Goal: Find specific fact: Find contact information

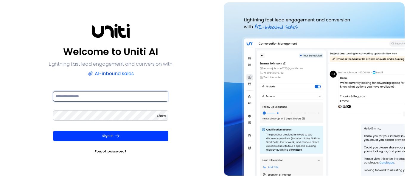
type input "**********"
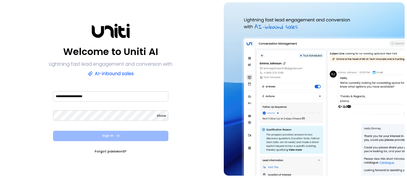
click at [142, 135] on button "Sign In" at bounding box center [110, 136] width 115 height 10
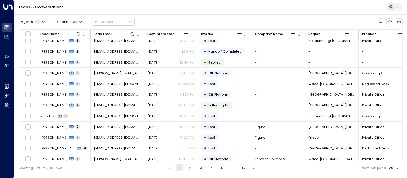
scroll to position [89, 0]
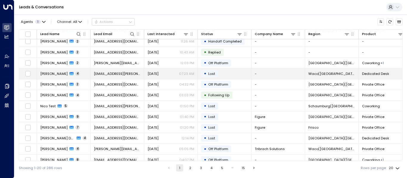
click at [61, 74] on span "[PERSON_NAME]" at bounding box center [53, 73] width 27 height 5
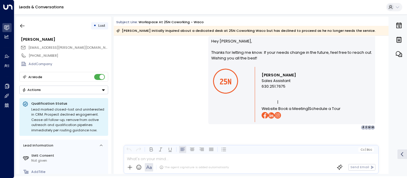
scroll to position [802, 0]
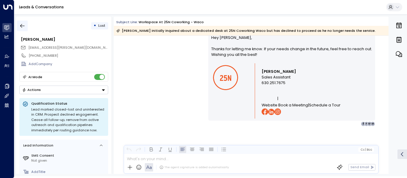
click at [25, 27] on icon "button" at bounding box center [22, 26] width 6 height 6
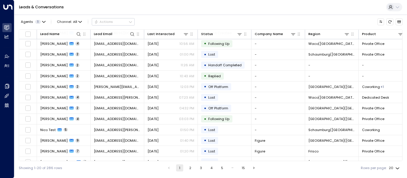
scroll to position [95, 0]
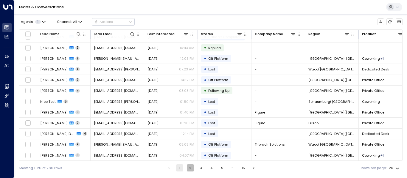
click at [190, 166] on button "2" at bounding box center [190, 168] width 7 height 7
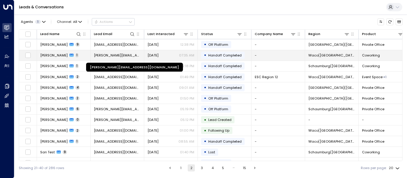
click at [118, 57] on span "[PERSON_NAME][EMAIL_ADDRESS][DOMAIN_NAME]" at bounding box center [117, 55] width 47 height 5
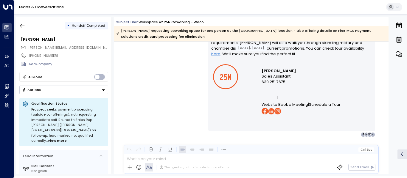
scroll to position [698, 0]
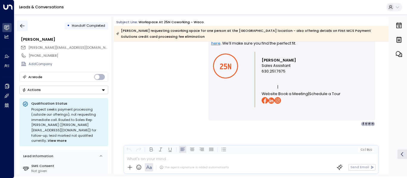
click at [24, 29] on button "button" at bounding box center [22, 26] width 11 height 11
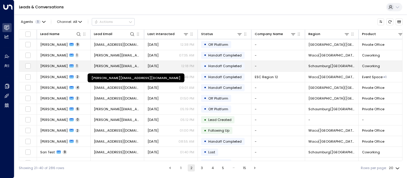
click at [121, 65] on span "[PERSON_NAME][EMAIL_ADDRESS][DOMAIN_NAME]" at bounding box center [117, 66] width 47 height 5
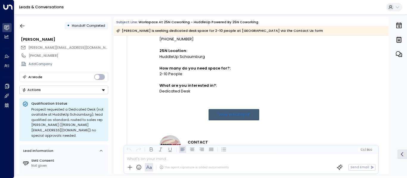
scroll to position [178, 0]
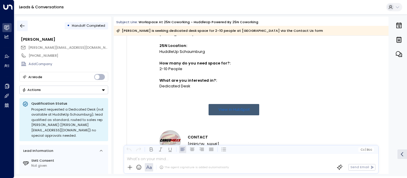
click at [22, 27] on icon "button" at bounding box center [22, 26] width 6 height 6
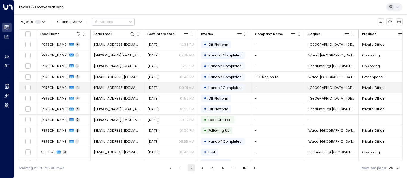
click at [108, 89] on span "[EMAIL_ADDRESS][DOMAIN_NAME]" at bounding box center [117, 87] width 47 height 5
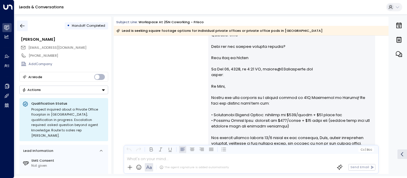
click at [22, 24] on icon "button" at bounding box center [22, 26] width 6 height 6
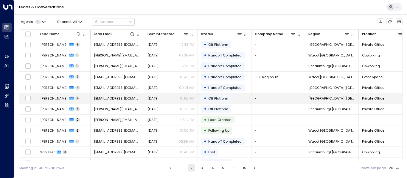
click at [60, 96] on span "[PERSON_NAME]" at bounding box center [53, 98] width 27 height 5
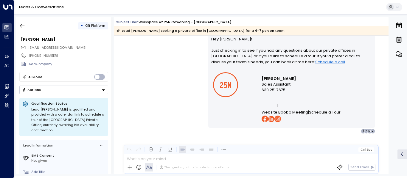
scroll to position [604, 0]
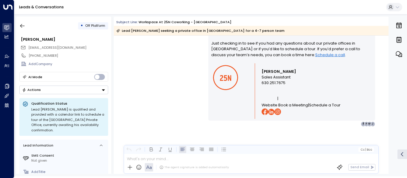
click at [49, 48] on span "[EMAIL_ADDRESS][DOMAIN_NAME]" at bounding box center [57, 47] width 58 height 5
copy div "[EMAIL_ADDRESS][DOMAIN_NAME]"
